Goal: Information Seeking & Learning: Compare options

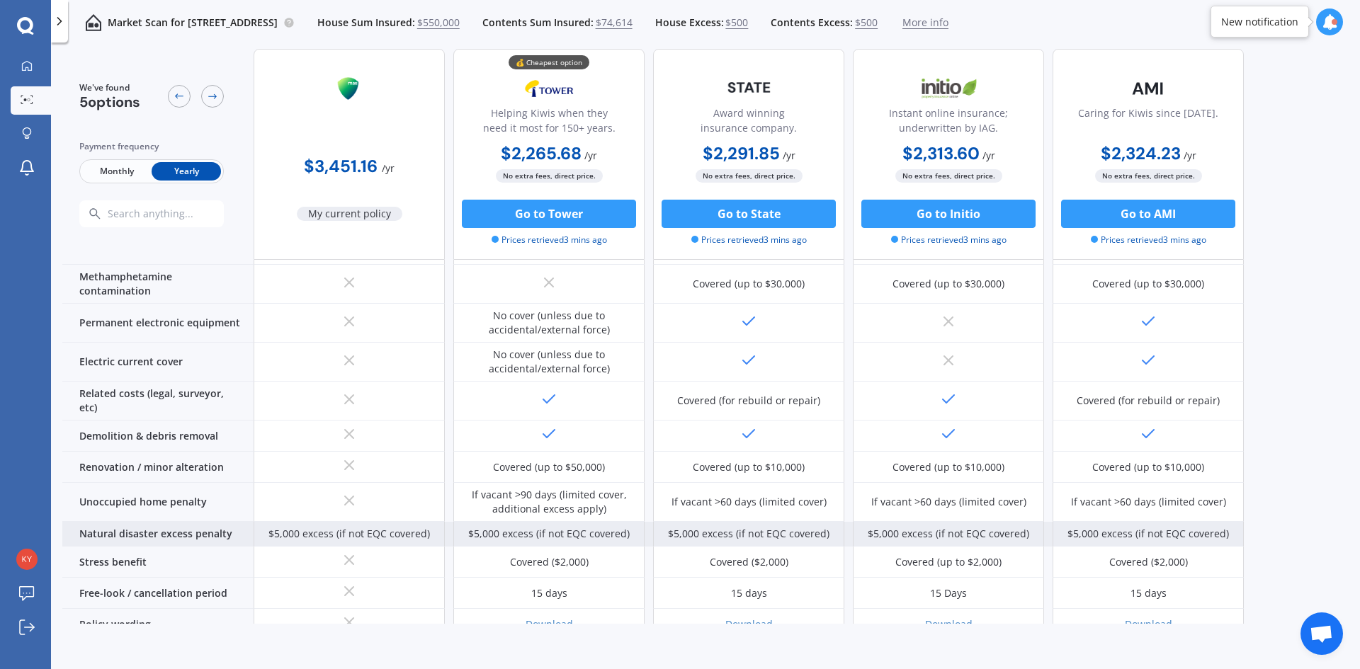
scroll to position [545, 0]
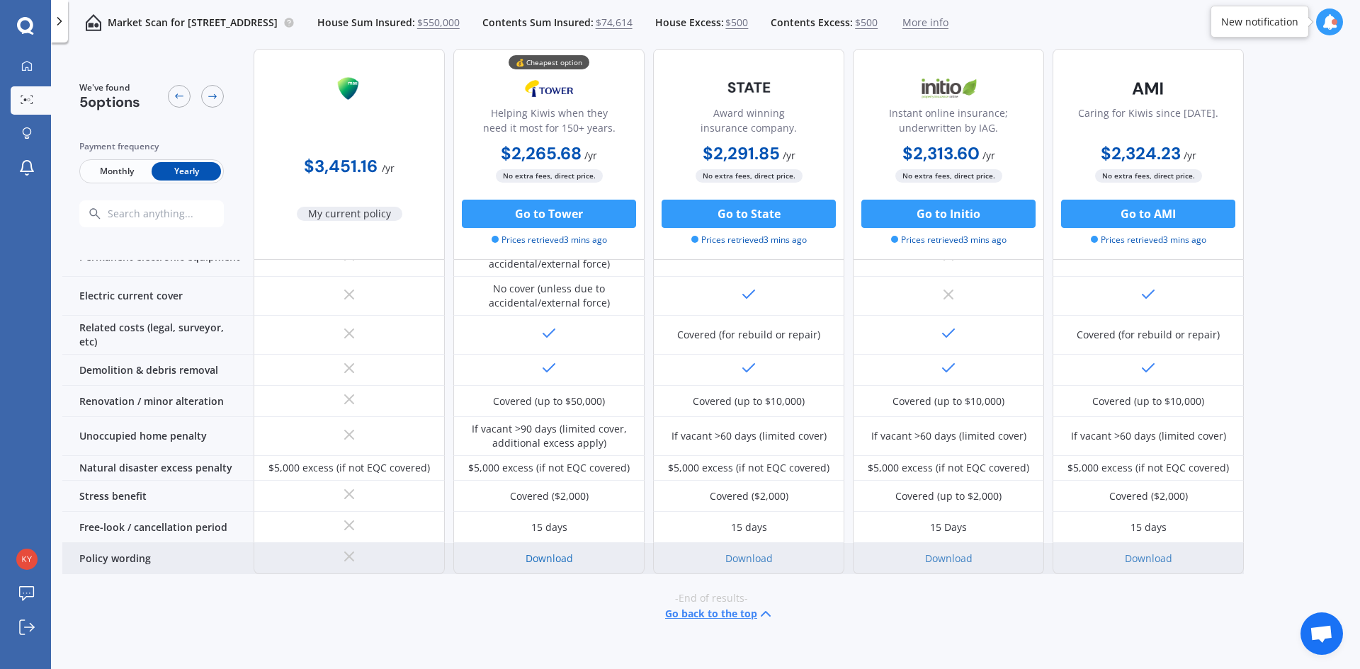
click at [554, 552] on link "Download" at bounding box center [548, 558] width 47 height 13
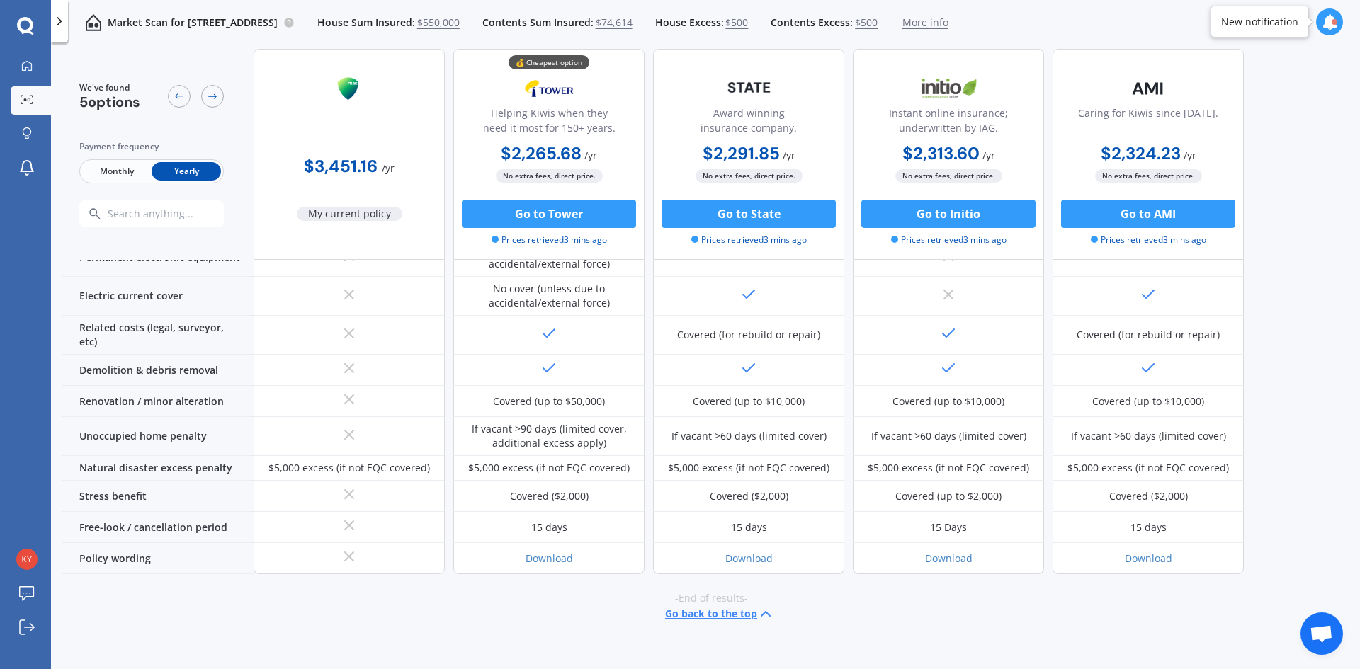
drag, startPoint x: 574, startPoint y: 588, endPoint x: 567, endPoint y: 620, distance: 32.5
click at [568, 632] on div "We've found 5 options Payment frequency Monthly Yearly $3,451.16 / yr My curren…" at bounding box center [710, 360] width 1297 height 623
click at [559, 608] on div "-End of results- Go back to the top" at bounding box center [710, 606] width 1297 height 65
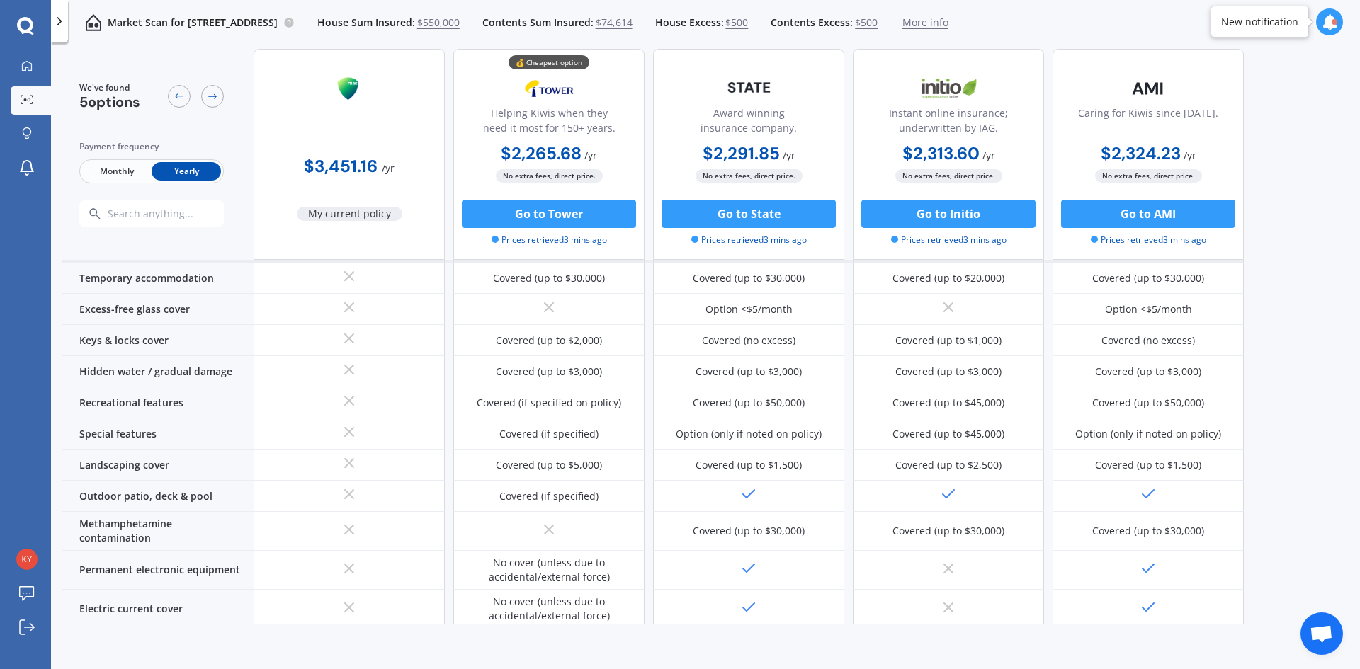
scroll to position [0, 0]
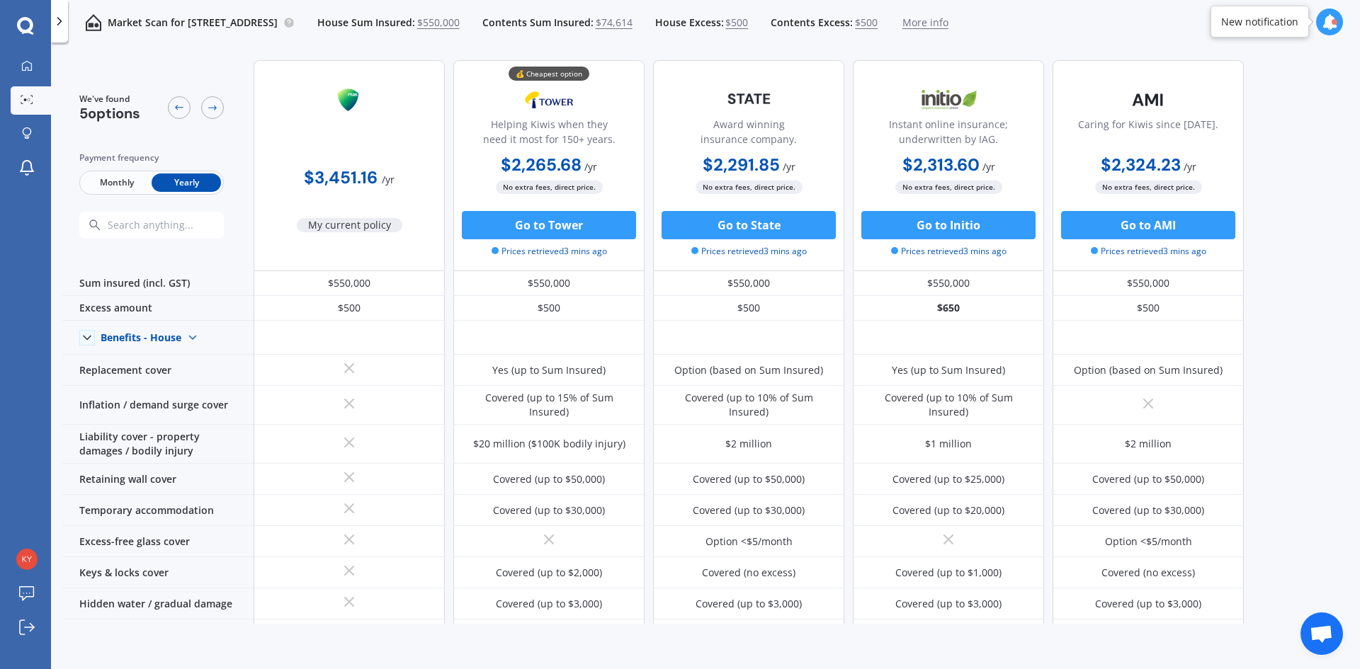
drag, startPoint x: 1319, startPoint y: 131, endPoint x: 1336, endPoint y: 229, distance: 99.9
click at [1336, 229] on div "We've found 5 options Payment frequency Monthly Yearly $3,451.16 / yr My curren…" at bounding box center [710, 336] width 1297 height 575
click at [1335, 224] on div "We've found 5 options Payment frequency Monthly Yearly $3,451.16 / yr My curren…" at bounding box center [710, 336] width 1297 height 575
drag, startPoint x: 1312, startPoint y: 166, endPoint x: 1275, endPoint y: 578, distance: 413.9
click at [1275, 578] on div "We've found 5 options Payment frequency Monthly Yearly $3,451.16 / yr My curren…" at bounding box center [710, 336] width 1297 height 575
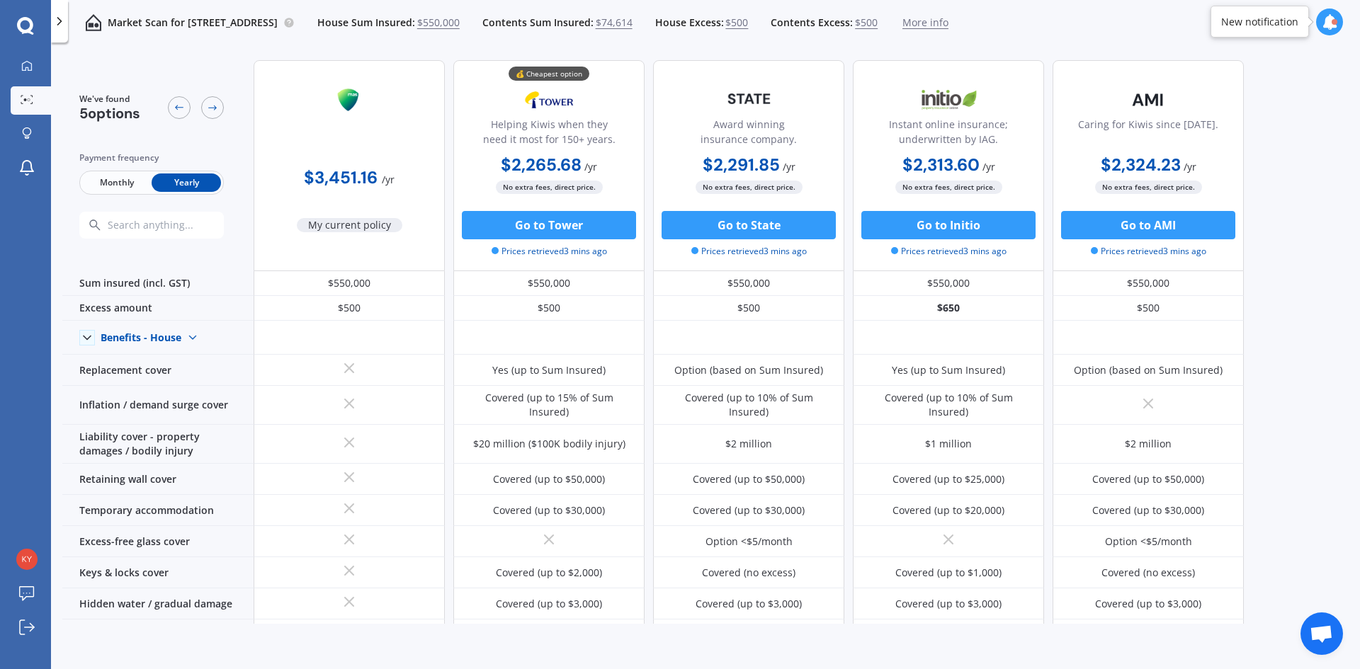
drag, startPoint x: 254, startPoint y: 52, endPoint x: 278, endPoint y: 33, distance: 30.7
click at [278, 33] on div "Market Scan for [GEOGRAPHIC_DATA] Sum Insured: $550,000 Contents Sum Insured: $…" at bounding box center [705, 334] width 1309 height 669
click at [268, 48] on div "Market Scan for [GEOGRAPHIC_DATA], [GEOGRAPHIC_DATA] Sum Insured: $550,000 Cont…" at bounding box center [705, 358] width 1309 height 627
drag, startPoint x: 254, startPoint y: 26, endPoint x: 226, endPoint y: 44, distance: 33.4
click at [226, 44] on div "Market Scan for [STREET_ADDRESS] House Sum Insured: $550,000 Contents Sum Insur…" at bounding box center [508, 22] width 880 height 45
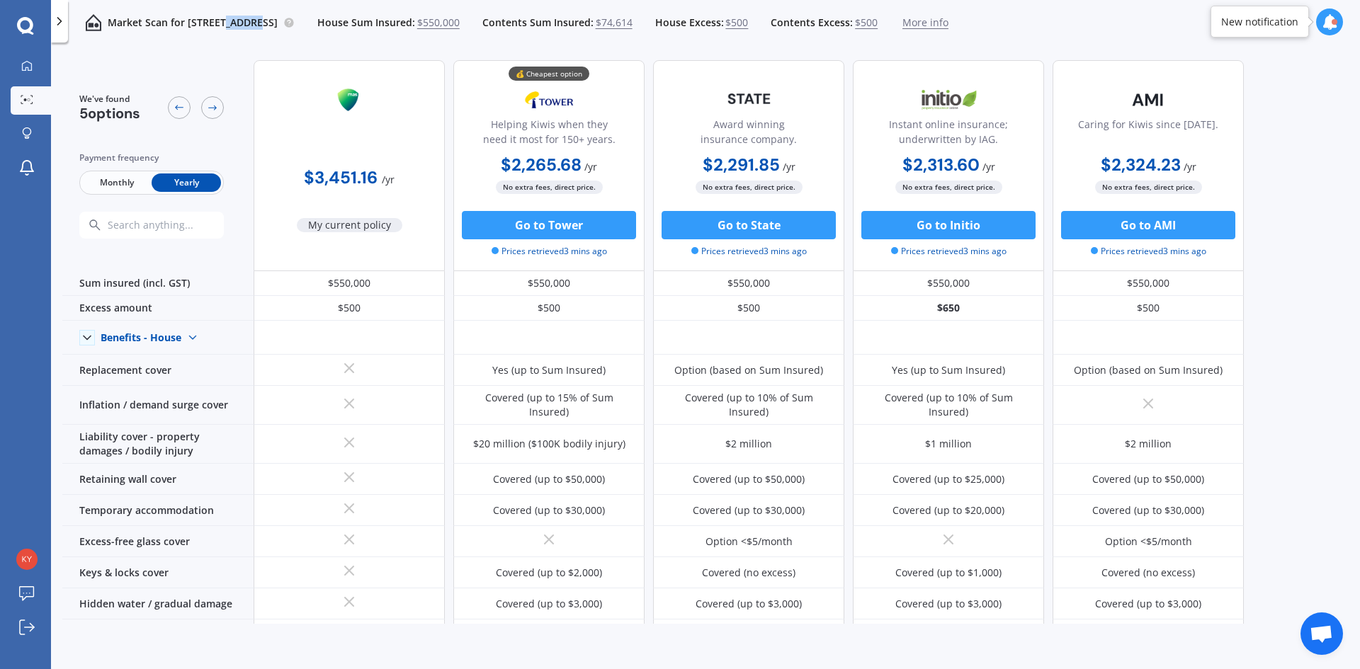
click at [226, 44] on div "Market Scan for [STREET_ADDRESS] House Sum Insured: $550,000 Contents Sum Insur…" at bounding box center [508, 22] width 880 height 45
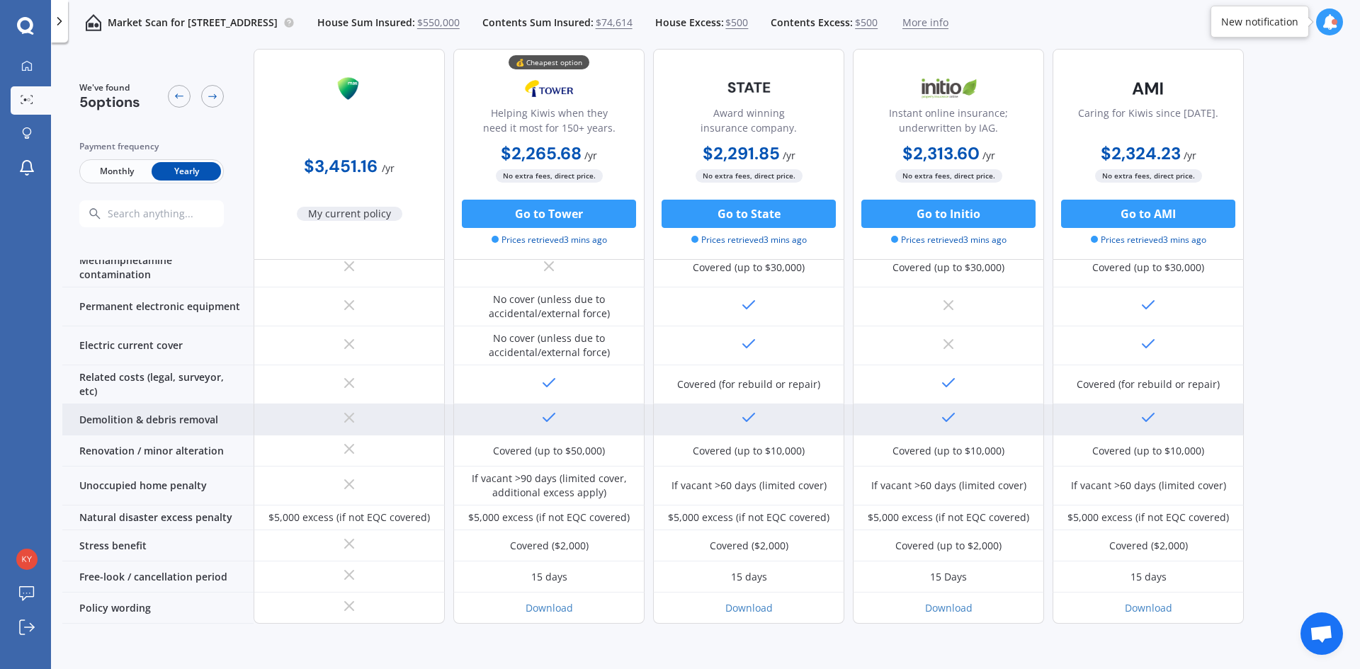
scroll to position [545, 0]
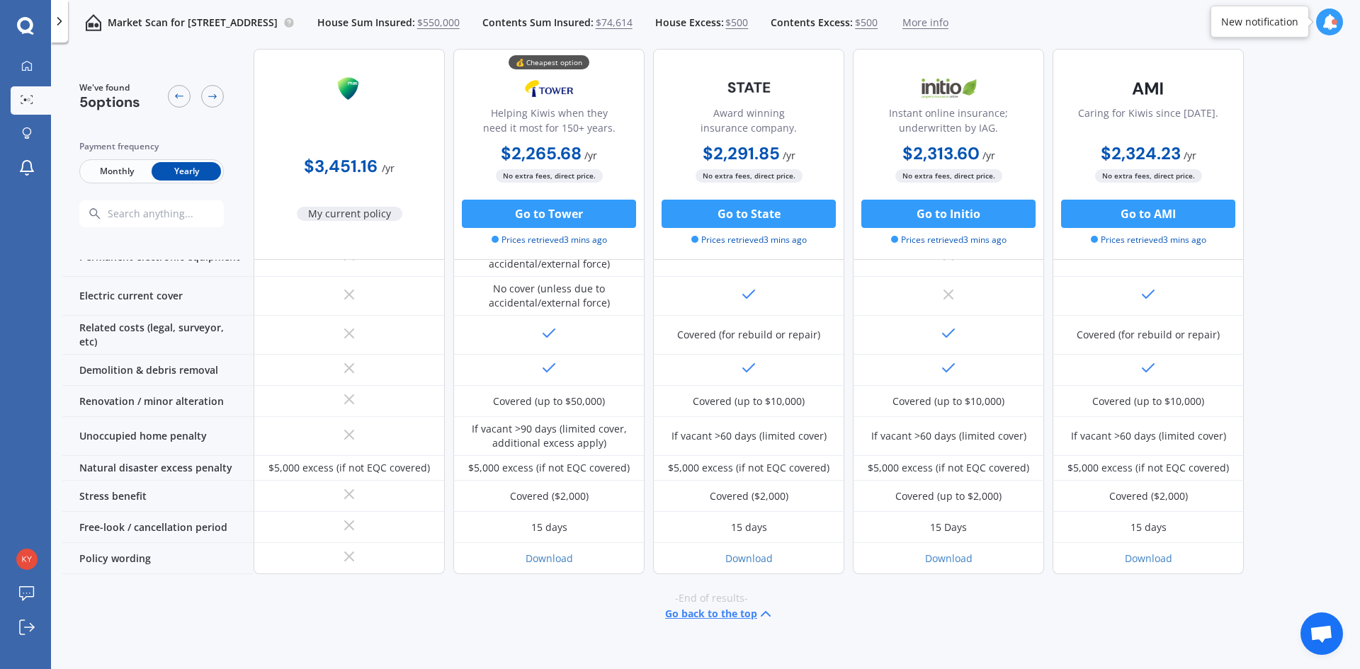
click at [1003, 598] on div "-End of results- Go back to the top" at bounding box center [710, 606] width 1297 height 65
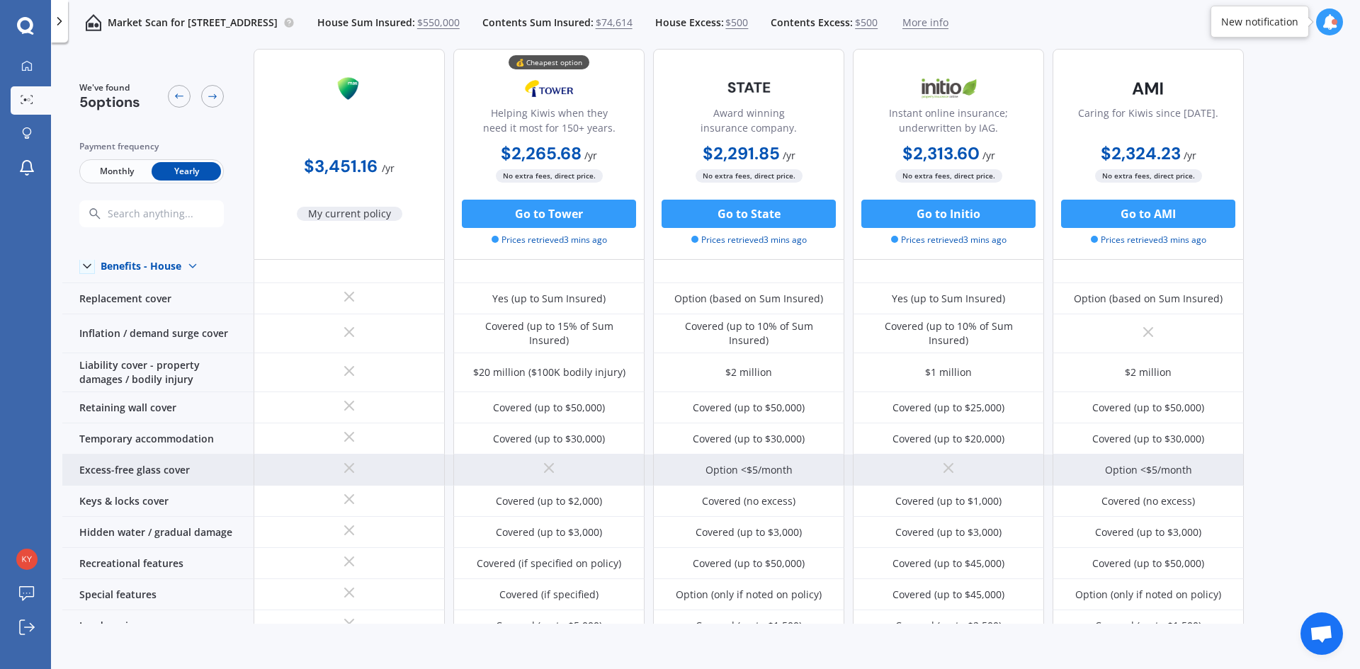
scroll to position [0, 0]
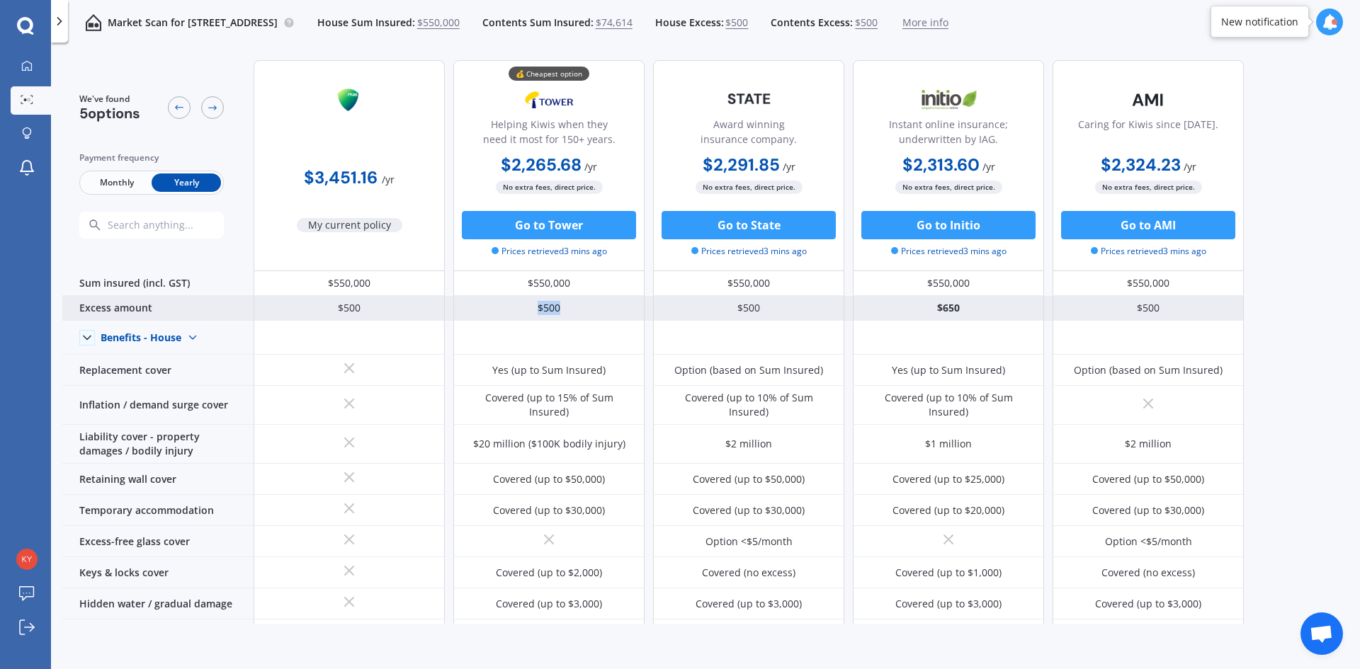
drag, startPoint x: 531, startPoint y: 308, endPoint x: 591, endPoint y: 309, distance: 60.2
click at [591, 309] on div "$500" at bounding box center [548, 308] width 191 height 25
drag, startPoint x: 573, startPoint y: 308, endPoint x: 518, endPoint y: 318, distance: 56.1
click at [500, 320] on div "$500" at bounding box center [548, 308] width 191 height 25
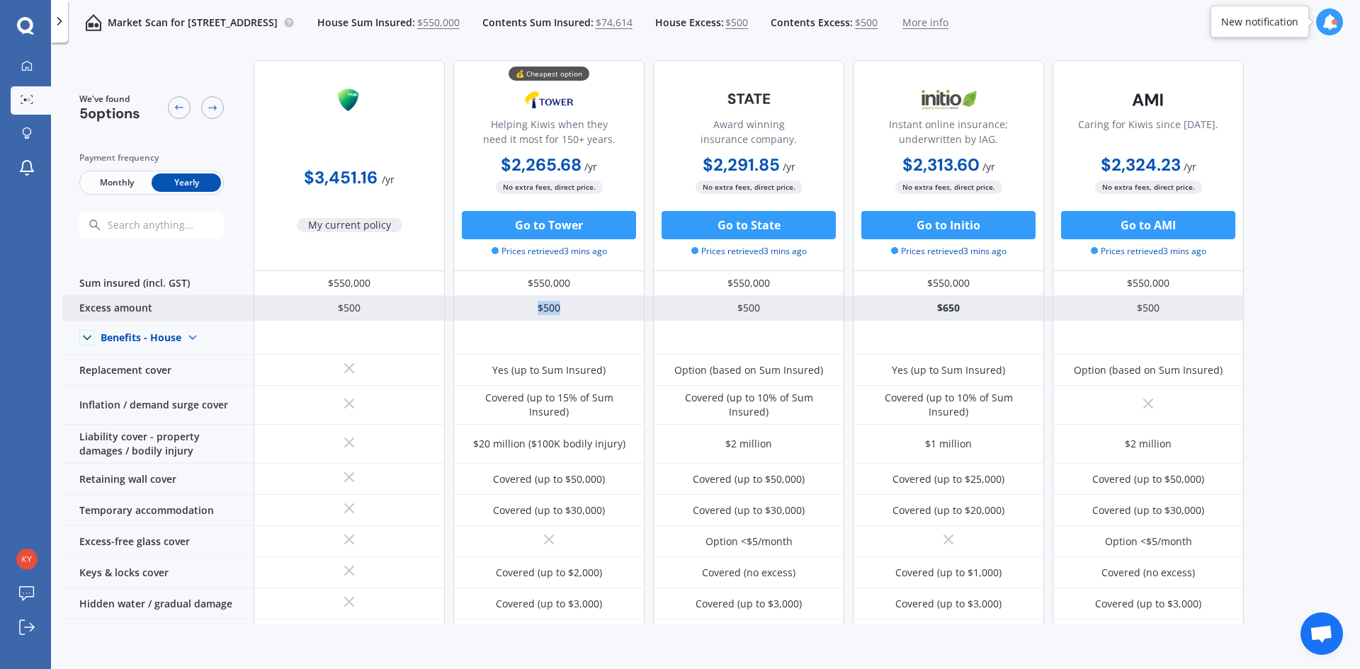
click at [554, 313] on div "$500" at bounding box center [548, 308] width 191 height 25
click at [559, 312] on div "$500" at bounding box center [548, 308] width 191 height 25
drag, startPoint x: 559, startPoint y: 312, endPoint x: 525, endPoint y: 312, distance: 34.7
click at [525, 312] on div "$500" at bounding box center [548, 308] width 191 height 25
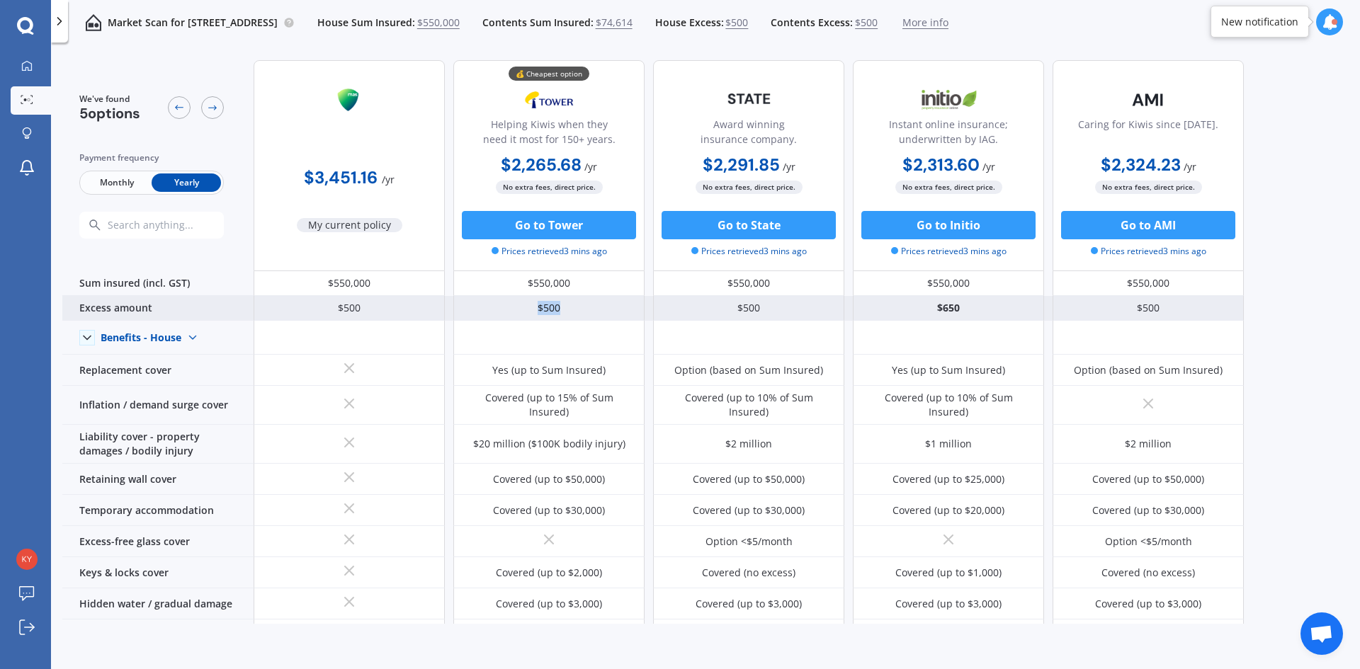
drag, startPoint x: 530, startPoint y: 311, endPoint x: 560, endPoint y: 309, distance: 29.8
click at [560, 309] on div "$500" at bounding box center [548, 308] width 191 height 25
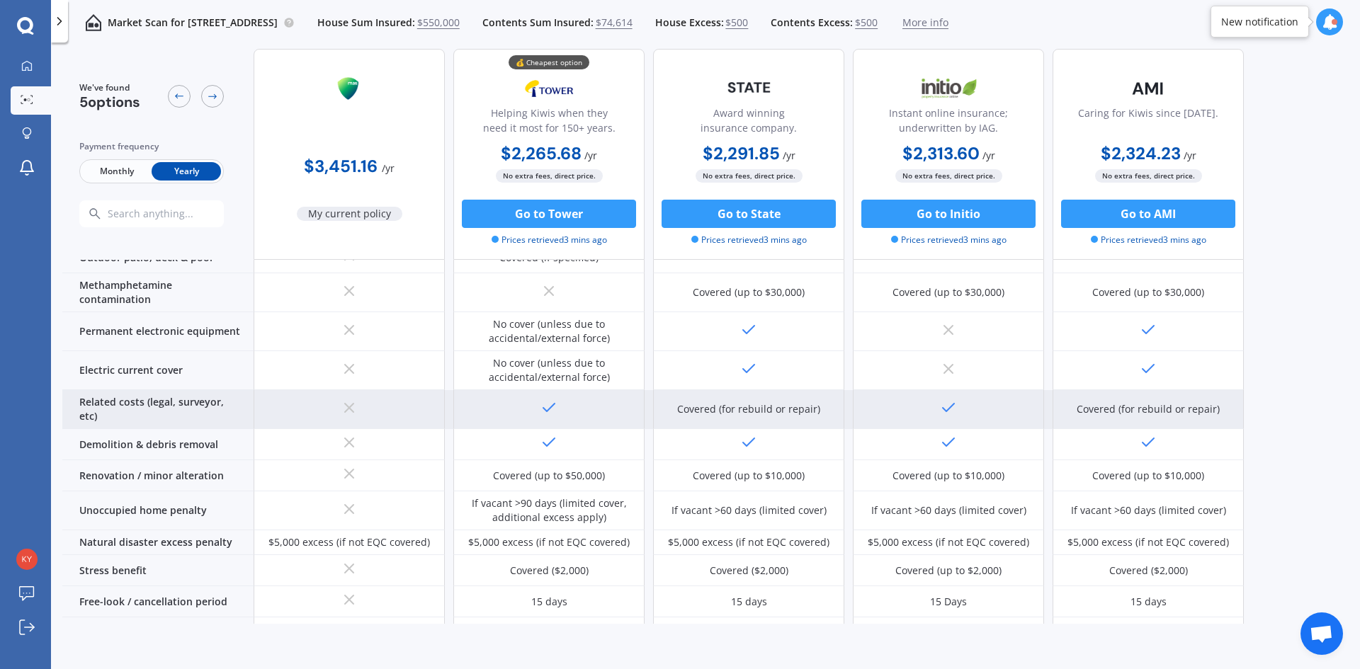
scroll to position [496, 0]
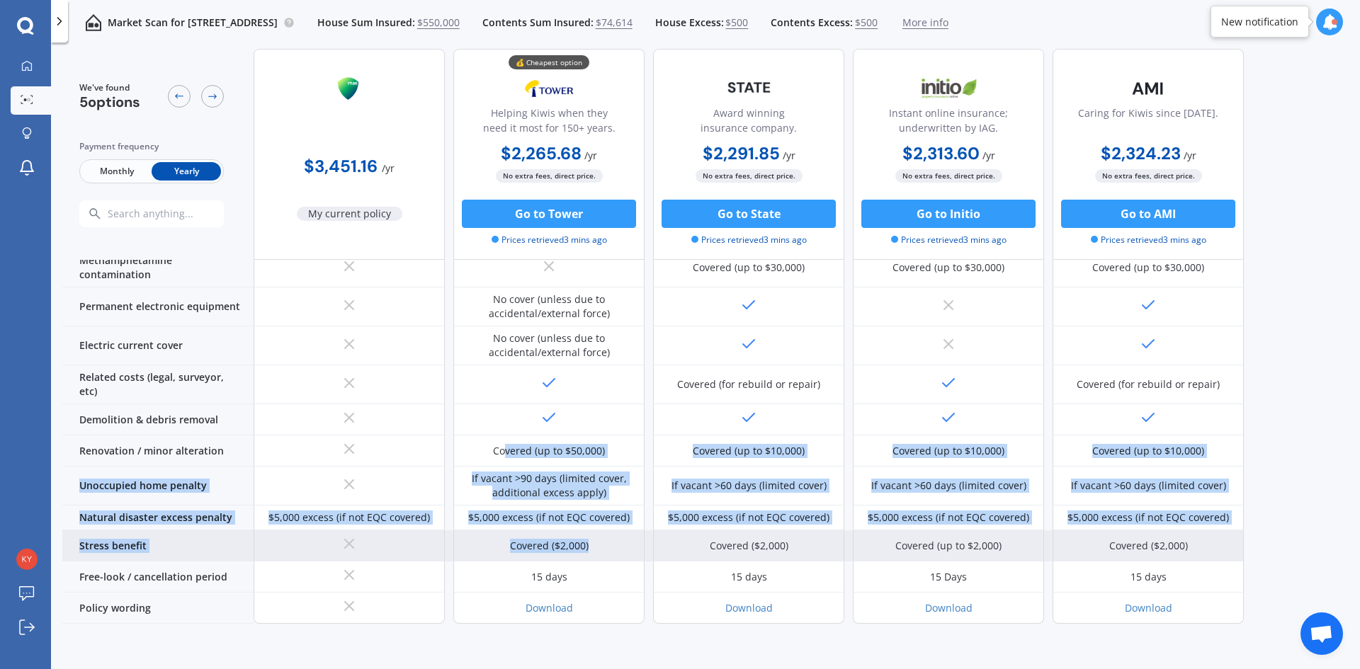
drag, startPoint x: 507, startPoint y: 434, endPoint x: 606, endPoint y: 535, distance: 141.7
click at [606, 535] on div "Benefits - House Benefits - House Benefits - Contents Replacement cover Yes (up…" at bounding box center [652, 224] width 1181 height 799
click at [606, 535] on div "Covered ($2,000)" at bounding box center [548, 545] width 191 height 31
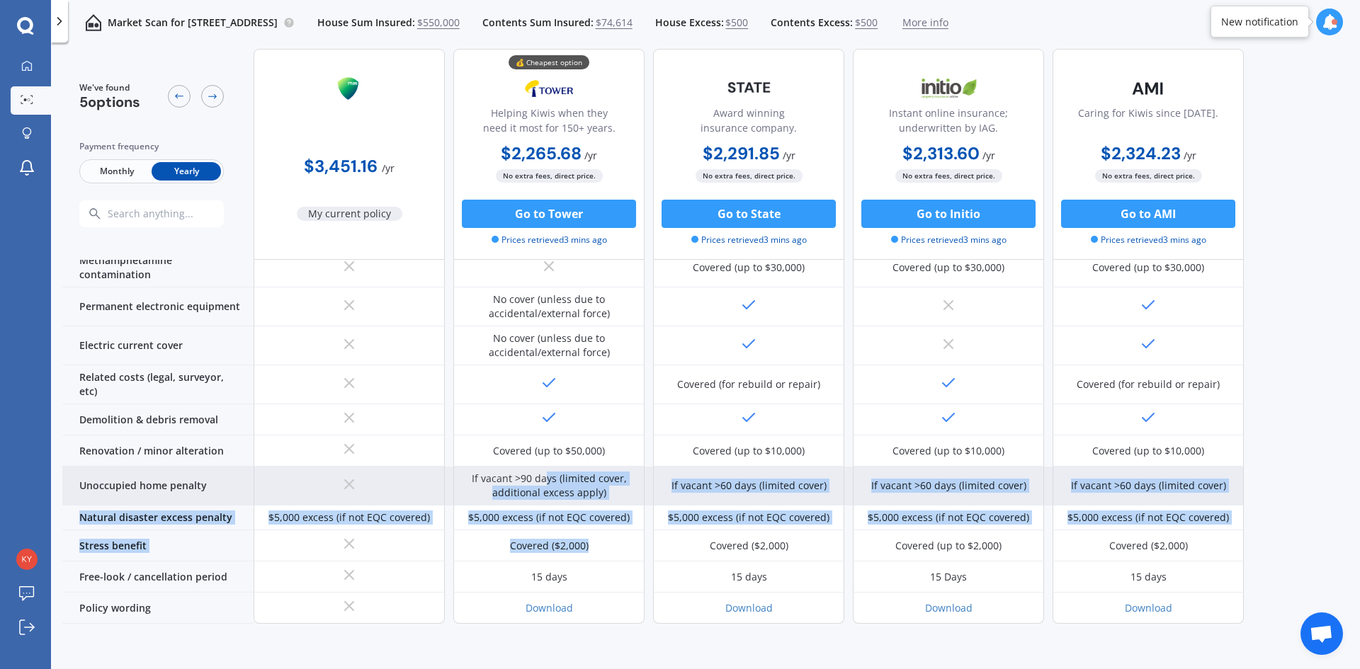
drag, startPoint x: 597, startPoint y: 532, endPoint x: 542, endPoint y: 460, distance: 90.9
click at [542, 460] on div "Benefits - House Benefits - House Benefits - Contents Replacement cover Yes (up…" at bounding box center [652, 224] width 1181 height 799
click at [540, 472] on div "If vacant >90 days (limited cover, additional excess apply)" at bounding box center [549, 486] width 170 height 28
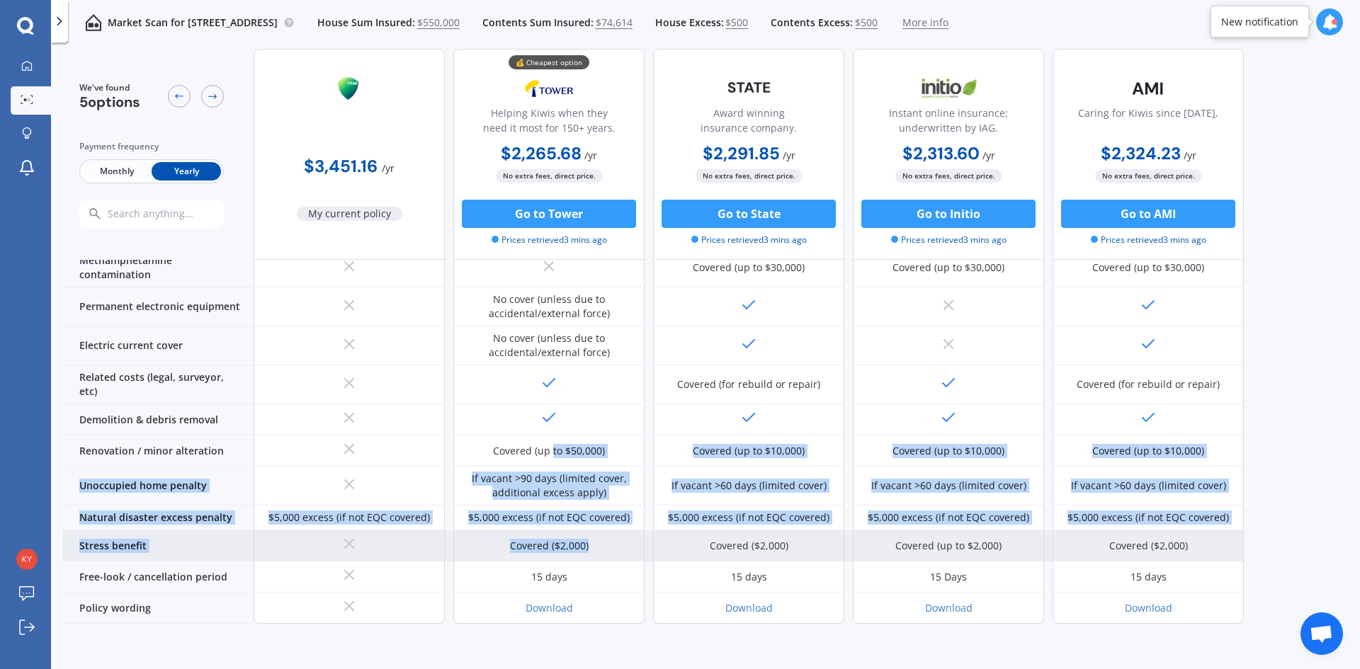
drag, startPoint x: 560, startPoint y: 440, endPoint x: 598, endPoint y: 530, distance: 98.4
click at [598, 525] on div "Benefits - House Benefits - House Benefits - Contents Replacement cover Yes (up…" at bounding box center [652, 224] width 1181 height 799
click at [599, 532] on div "Covered ($2,000)" at bounding box center [548, 545] width 191 height 31
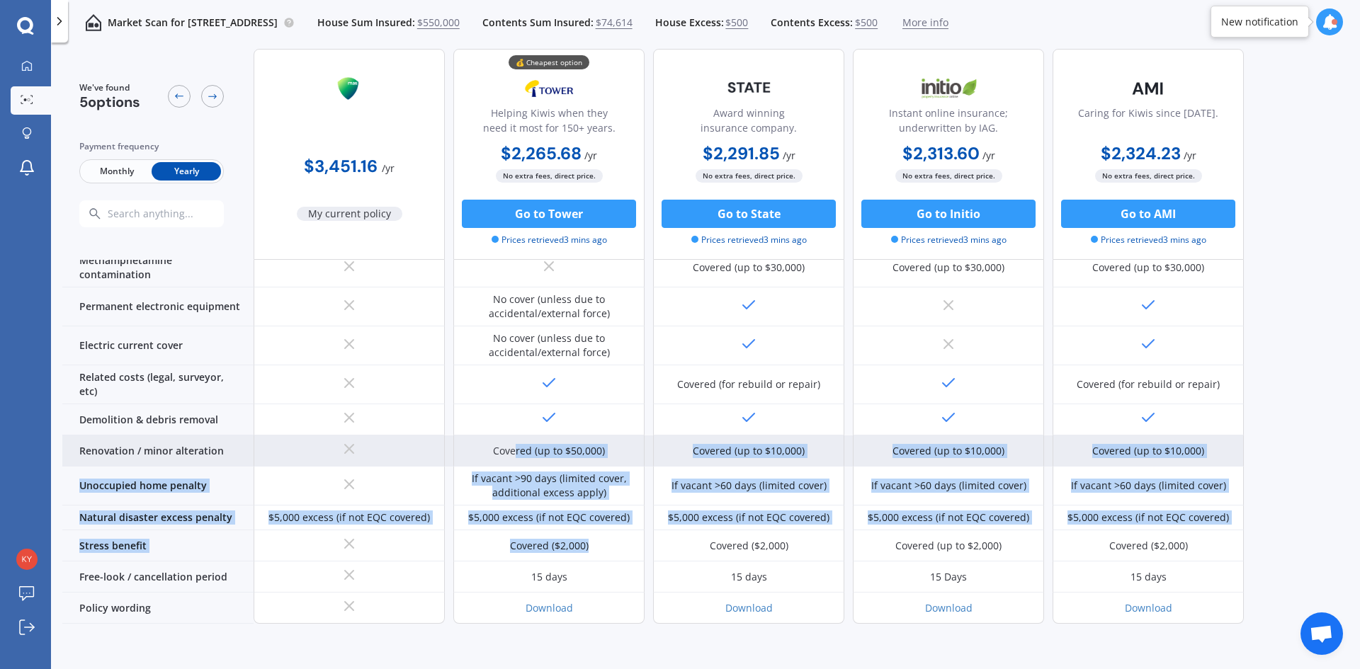
drag, startPoint x: 553, startPoint y: 482, endPoint x: 512, endPoint y: 441, distance: 58.1
click at [516, 445] on div "Benefits - House Benefits - House Benefits - Contents Replacement cover Yes (up…" at bounding box center [652, 224] width 1181 height 799
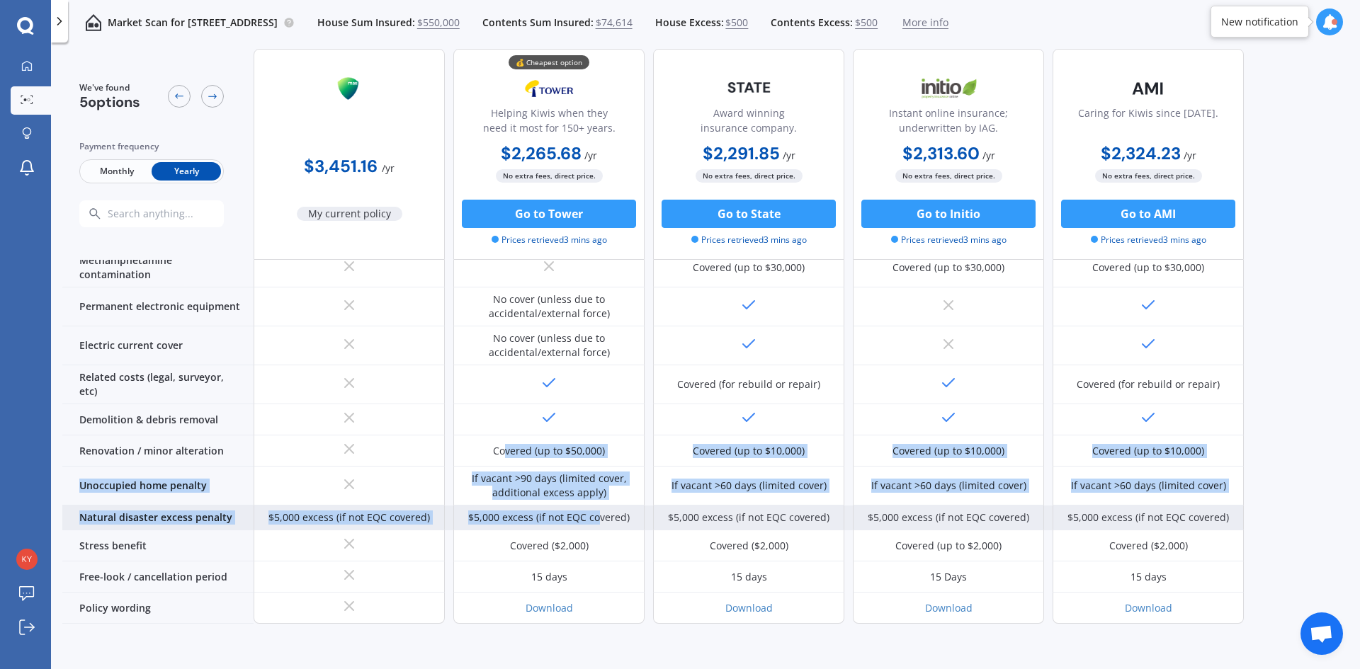
drag, startPoint x: 507, startPoint y: 436, endPoint x: 603, endPoint y: 511, distance: 121.1
click at [603, 510] on div "Benefits - House Benefits - House Benefits - Contents Replacement cover Yes (up…" at bounding box center [652, 224] width 1181 height 799
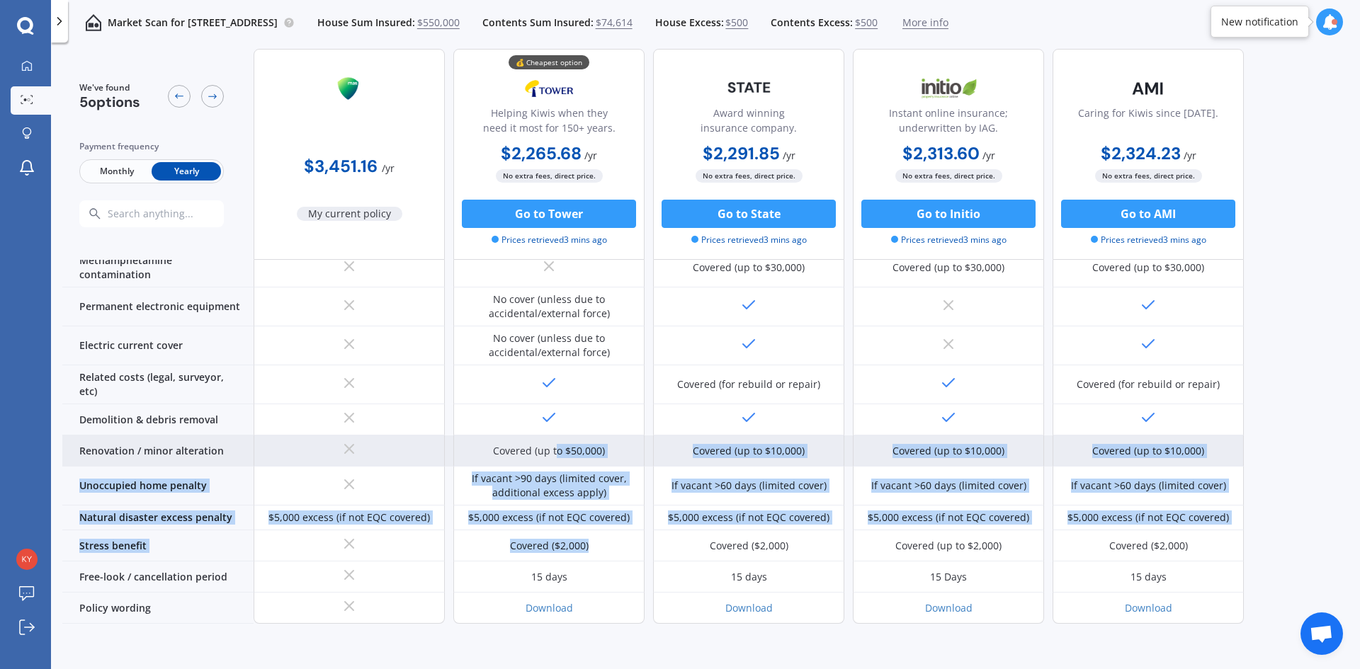
drag, startPoint x: 613, startPoint y: 528, endPoint x: 555, endPoint y: 436, distance: 108.5
click at [557, 436] on div "Benefits - House Benefits - House Benefits - Contents Replacement cover Yes (up…" at bounding box center [652, 224] width 1181 height 799
drag, startPoint x: 554, startPoint y: 436, endPoint x: 534, endPoint y: 436, distance: 20.5
click at [554, 444] on div "Covered (up to $50,000)" at bounding box center [549, 451] width 112 height 14
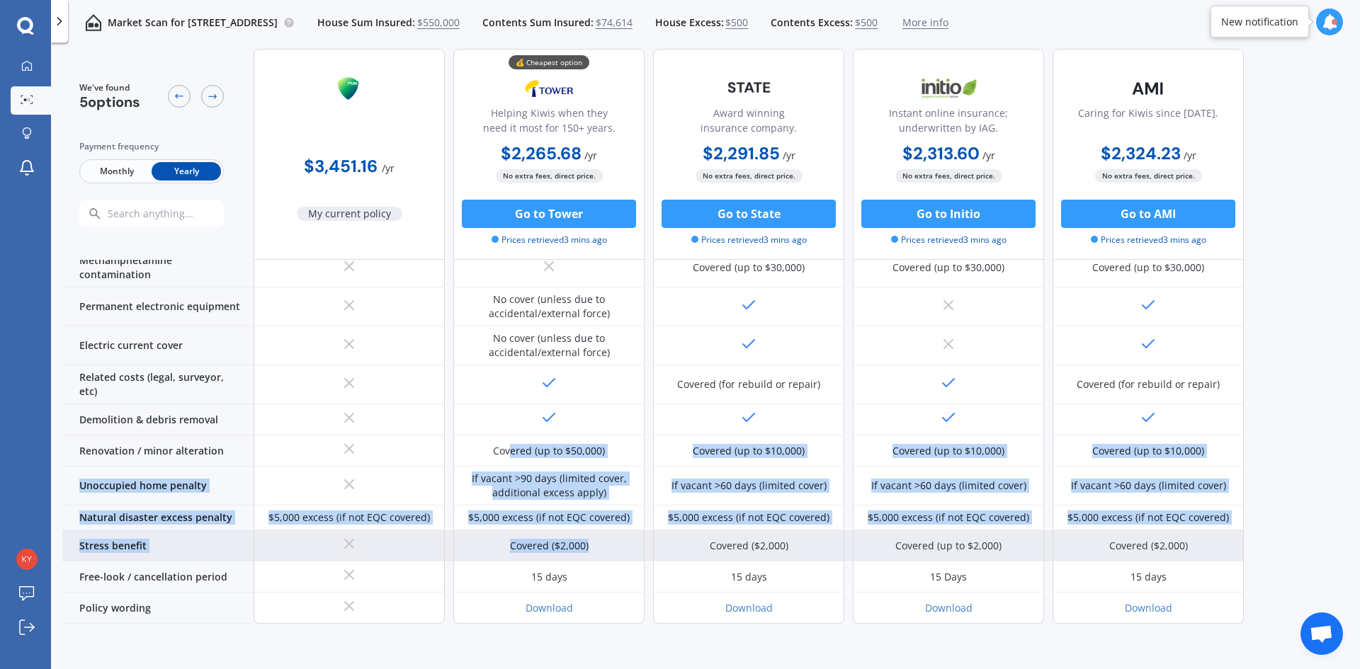
drag, startPoint x: 510, startPoint y: 436, endPoint x: 610, endPoint y: 521, distance: 131.7
click at [615, 519] on div "Benefits - House Benefits - House Benefits - Contents Replacement cover Yes (up…" at bounding box center [652, 224] width 1181 height 799
click at [610, 530] on div "Covered ($2,000)" at bounding box center [548, 545] width 191 height 31
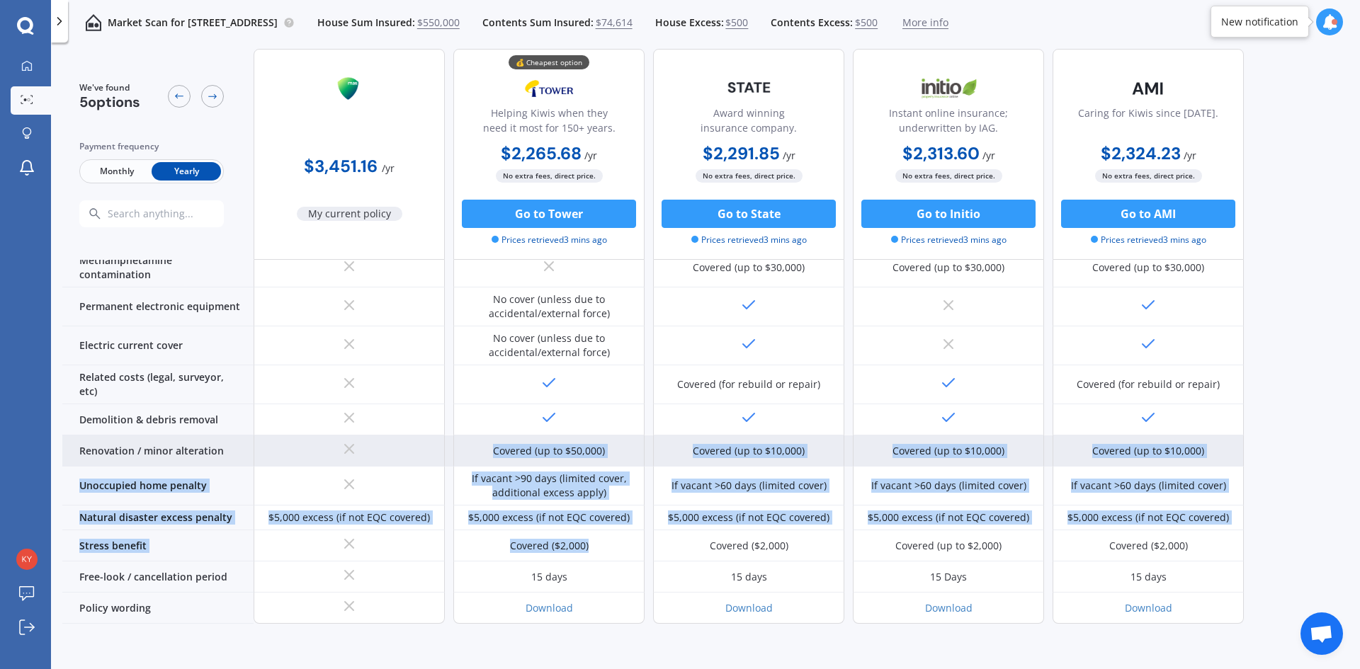
drag, startPoint x: 599, startPoint y: 533, endPoint x: 496, endPoint y: 434, distance: 142.2
click at [494, 435] on div "Benefits - House Benefits - House Benefits - Contents Replacement cover Yes (up…" at bounding box center [652, 224] width 1181 height 799
click at [502, 444] on div "Covered (up to $50,000)" at bounding box center [549, 451] width 112 height 14
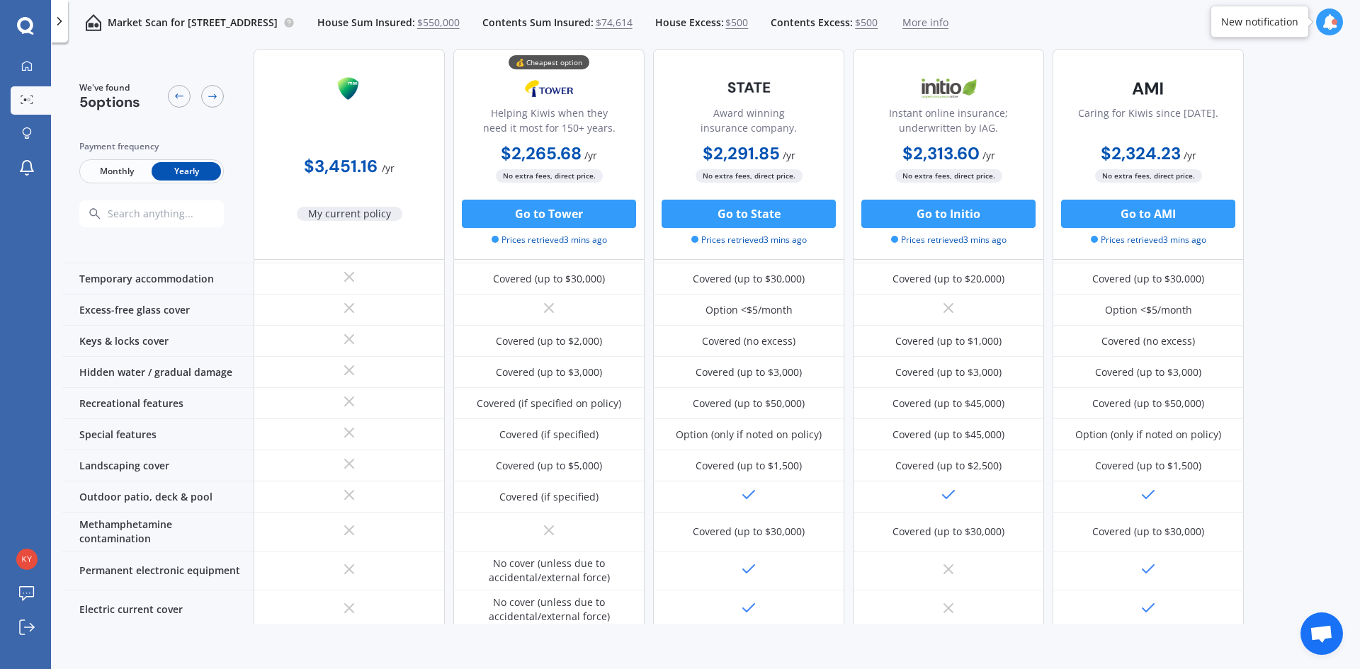
scroll to position [0, 0]
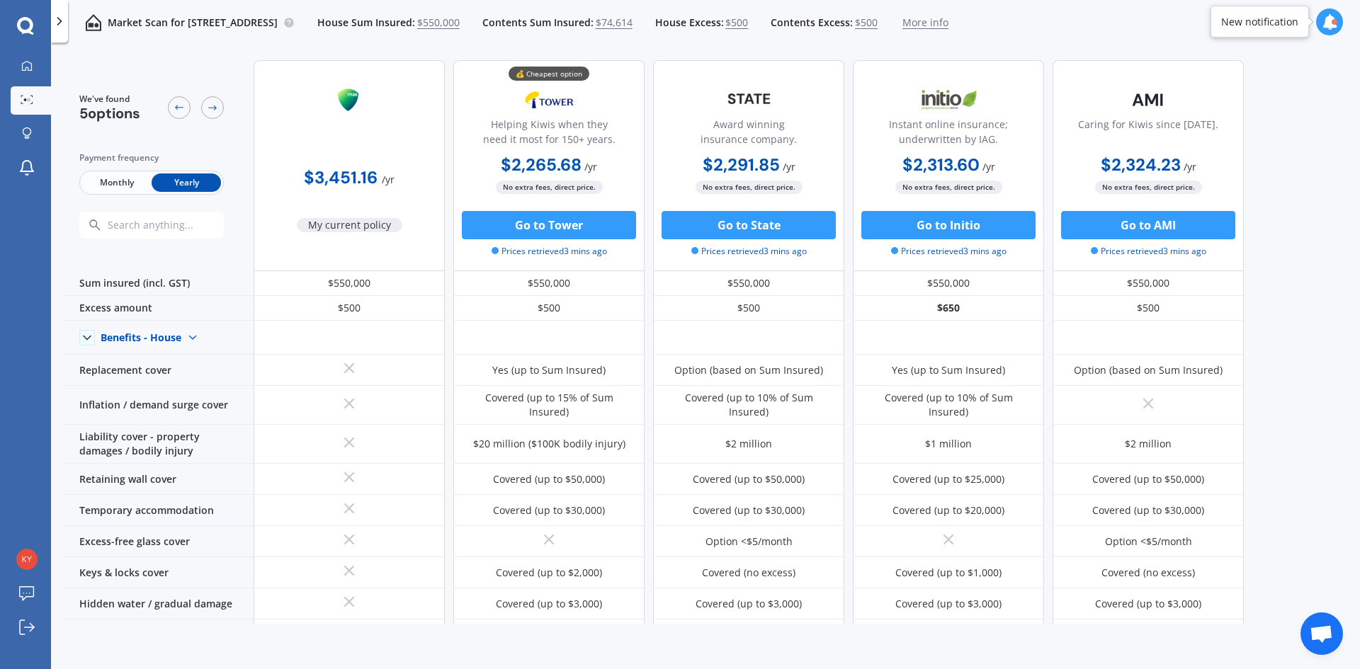
drag, startPoint x: 1326, startPoint y: 208, endPoint x: 1324, endPoint y: 195, distance: 13.6
click at [1326, 203] on div "We've found 5 options Payment frequency Monthly Yearly $3,451.16 / yr My curren…" at bounding box center [710, 336] width 1297 height 575
